Goal: Task Accomplishment & Management: Manage account settings

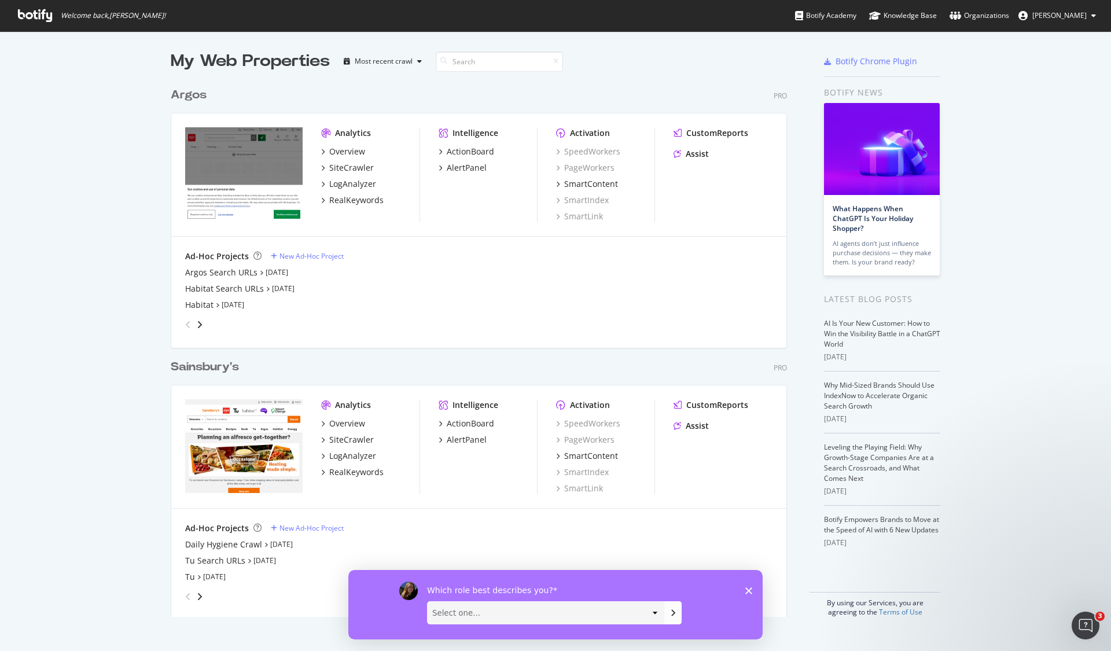
click at [752, 593] on div "Which role best describes you? Select one... Analyst/BI C-level Leadership Cont…" at bounding box center [555, 603] width 414 height 69
click at [747, 590] on icon "Fermer l'enquête" at bounding box center [748, 590] width 7 height 7
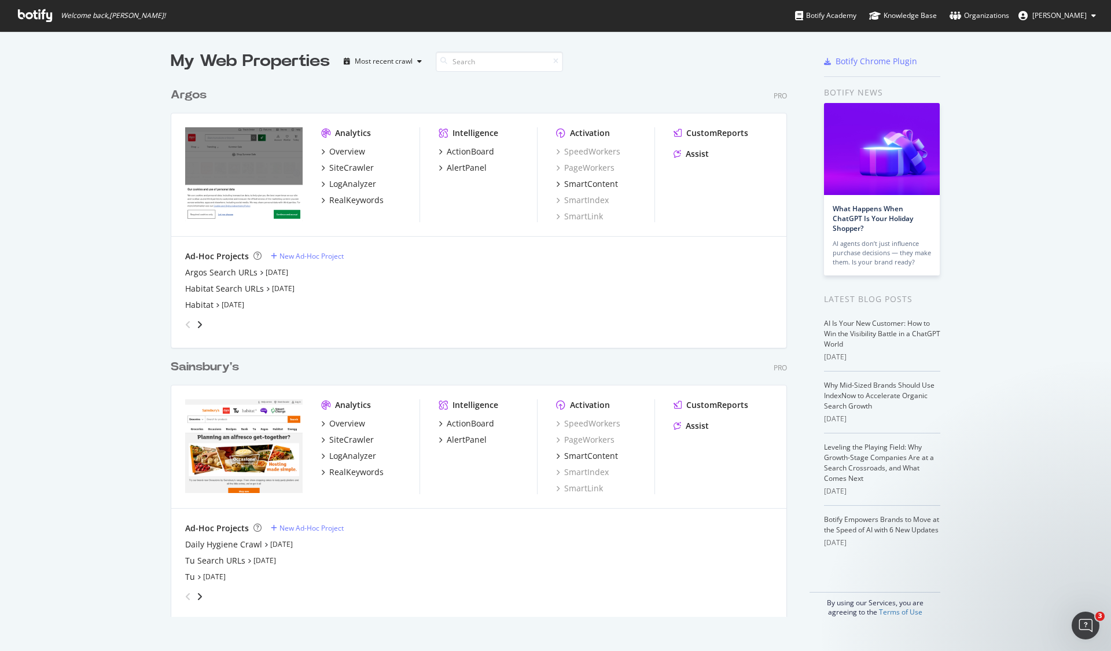
click at [187, 94] on div "Argos" at bounding box center [189, 95] width 36 height 17
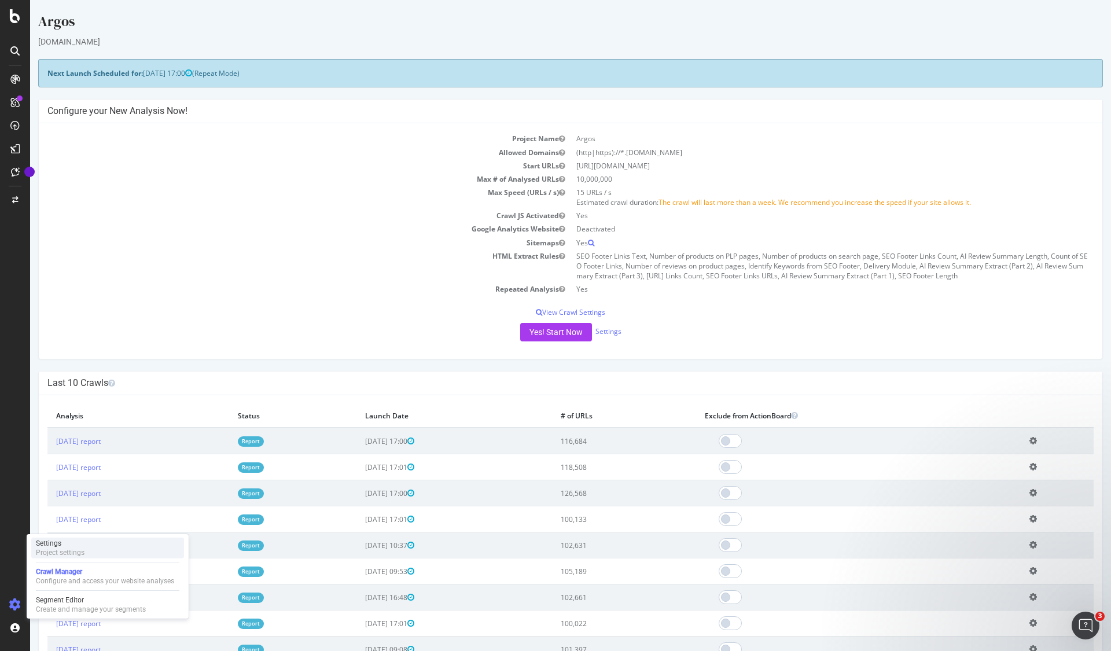
click at [69, 548] on div "Project settings" at bounding box center [60, 552] width 49 height 9
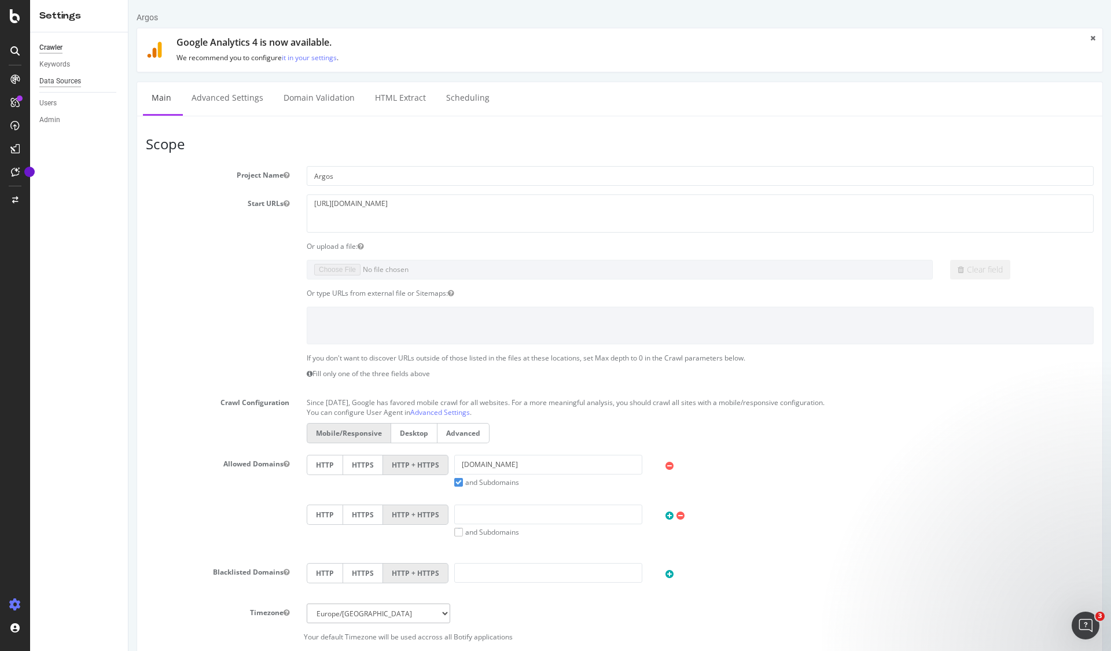
click at [73, 82] on div "Data Sources" at bounding box center [60, 81] width 42 height 12
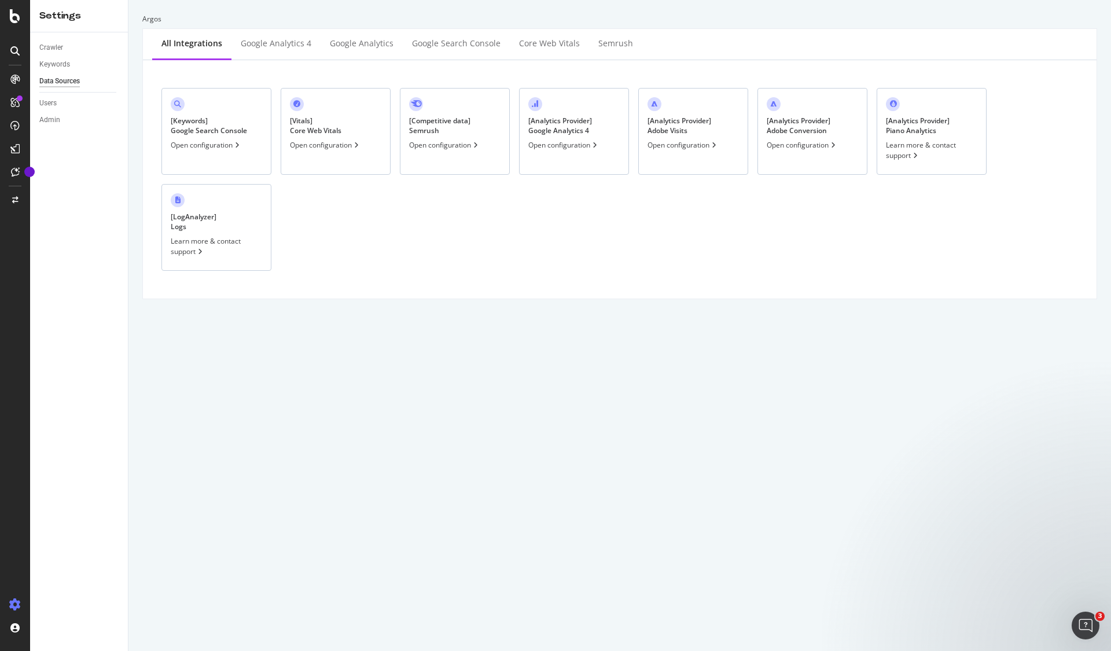
click at [595, 163] on div "[ Analytics Provider ] Google Analytics 4 Open configuration" at bounding box center [574, 131] width 110 height 87
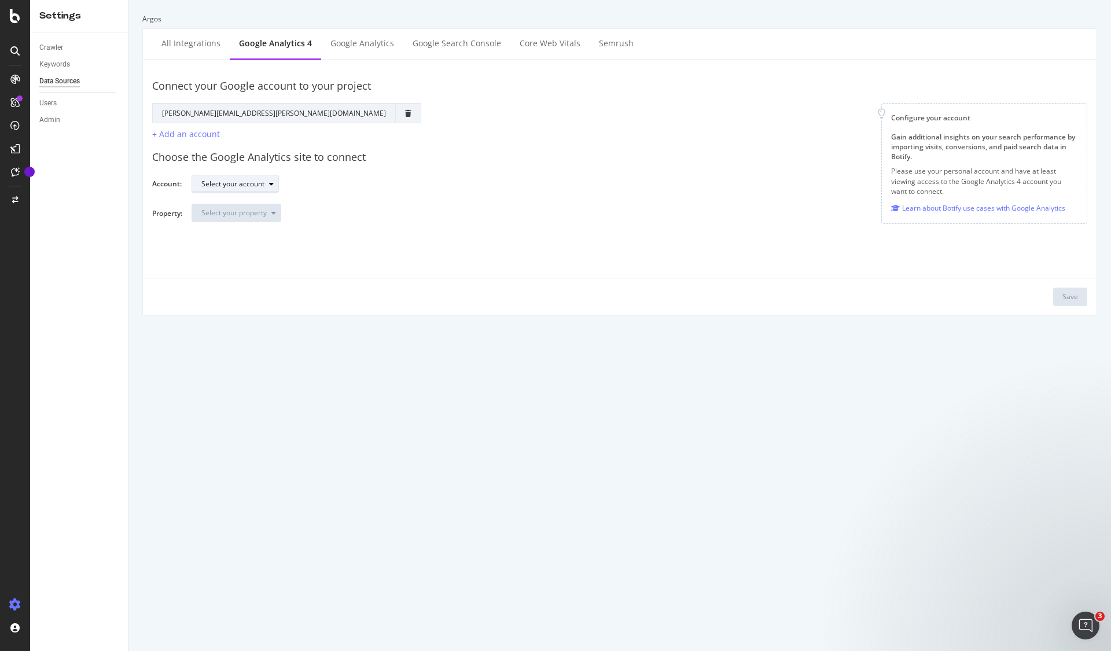
click at [274, 182] on icon "button" at bounding box center [271, 183] width 5 height 7
click at [339, 172] on div "Choose the Google Analytics site to connect Account: Select your account Proper…" at bounding box center [619, 186] width 935 height 91
click at [273, 185] on icon "button" at bounding box center [271, 183] width 5 height 7
click at [242, 208] on div "[DOMAIN_NAME]" at bounding box center [235, 203] width 56 height 10
click at [266, 213] on div "Select your property" at bounding box center [233, 212] width 65 height 7
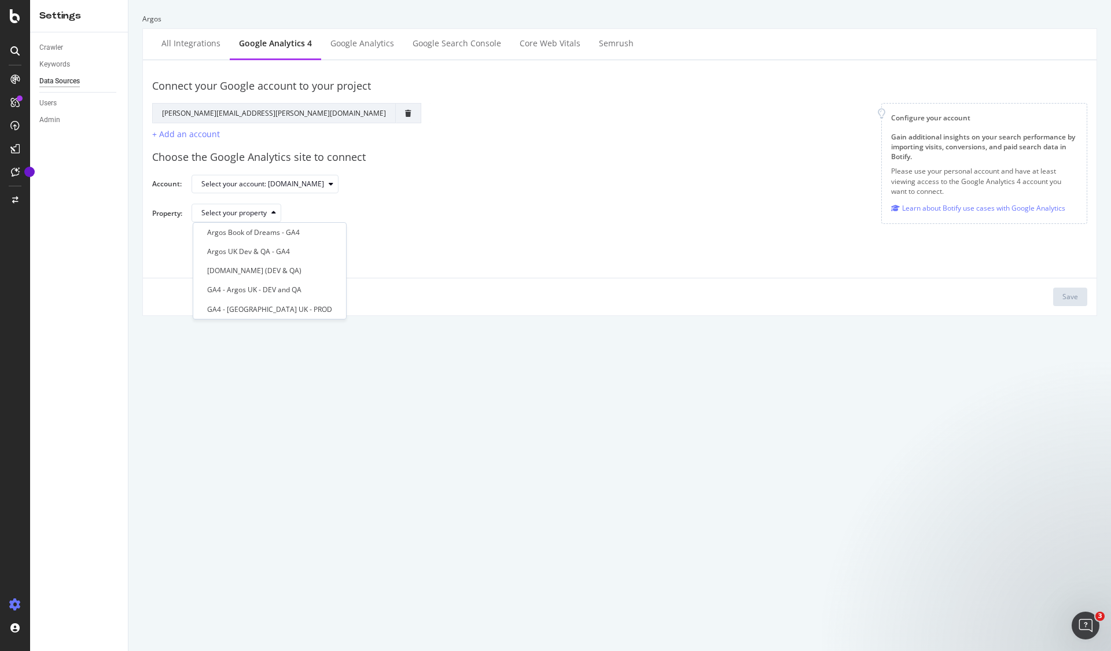
click at [460, 202] on div "Choose the Google Analytics site to connect Account: Select your account: [DOMA…" at bounding box center [619, 186] width 935 height 91
